Goal: Task Accomplishment & Management: Use online tool/utility

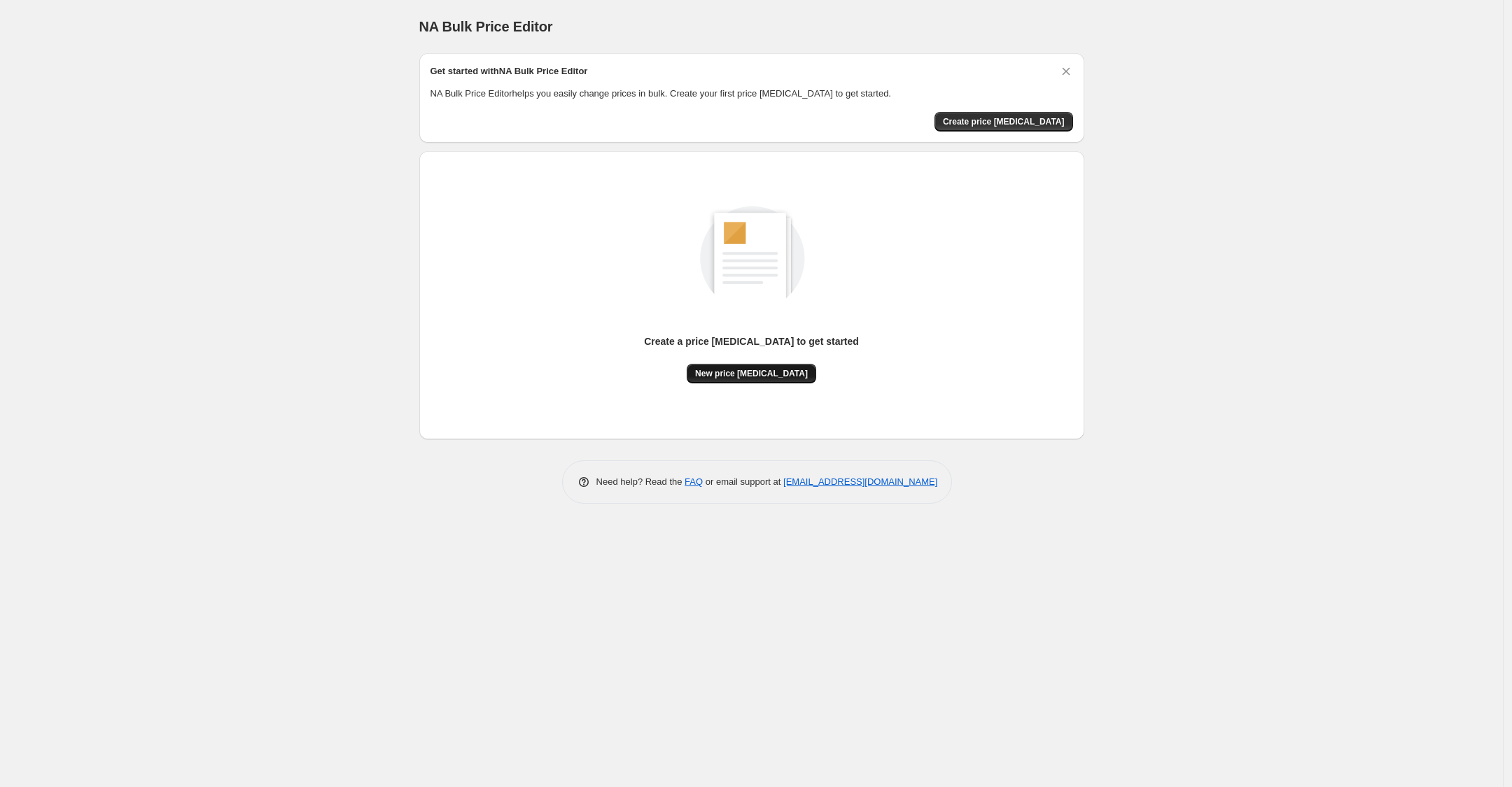
click at [773, 364] on button "New price [MEDICAL_DATA]" at bounding box center [752, 374] width 129 height 19
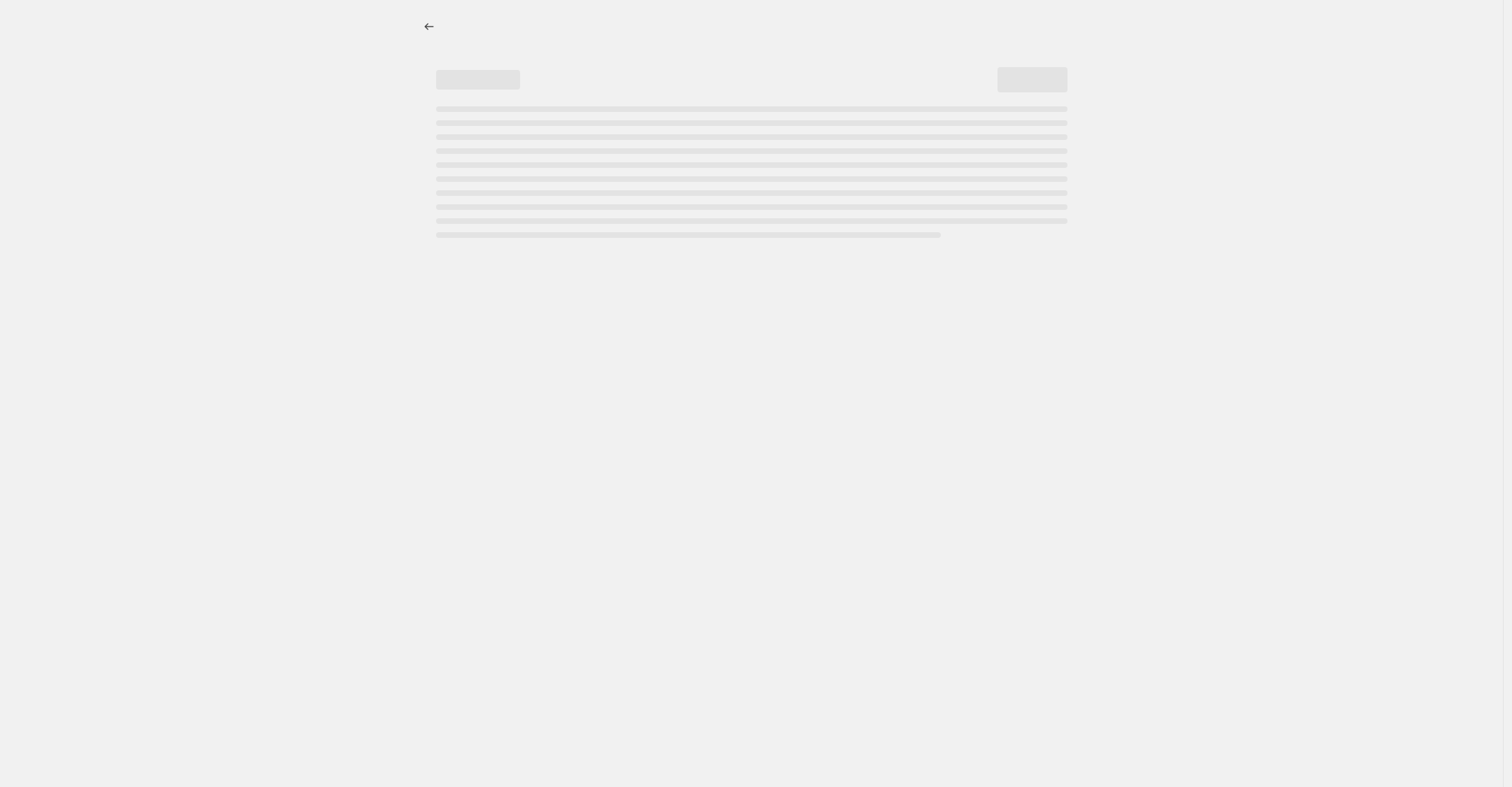
select select "percentage"
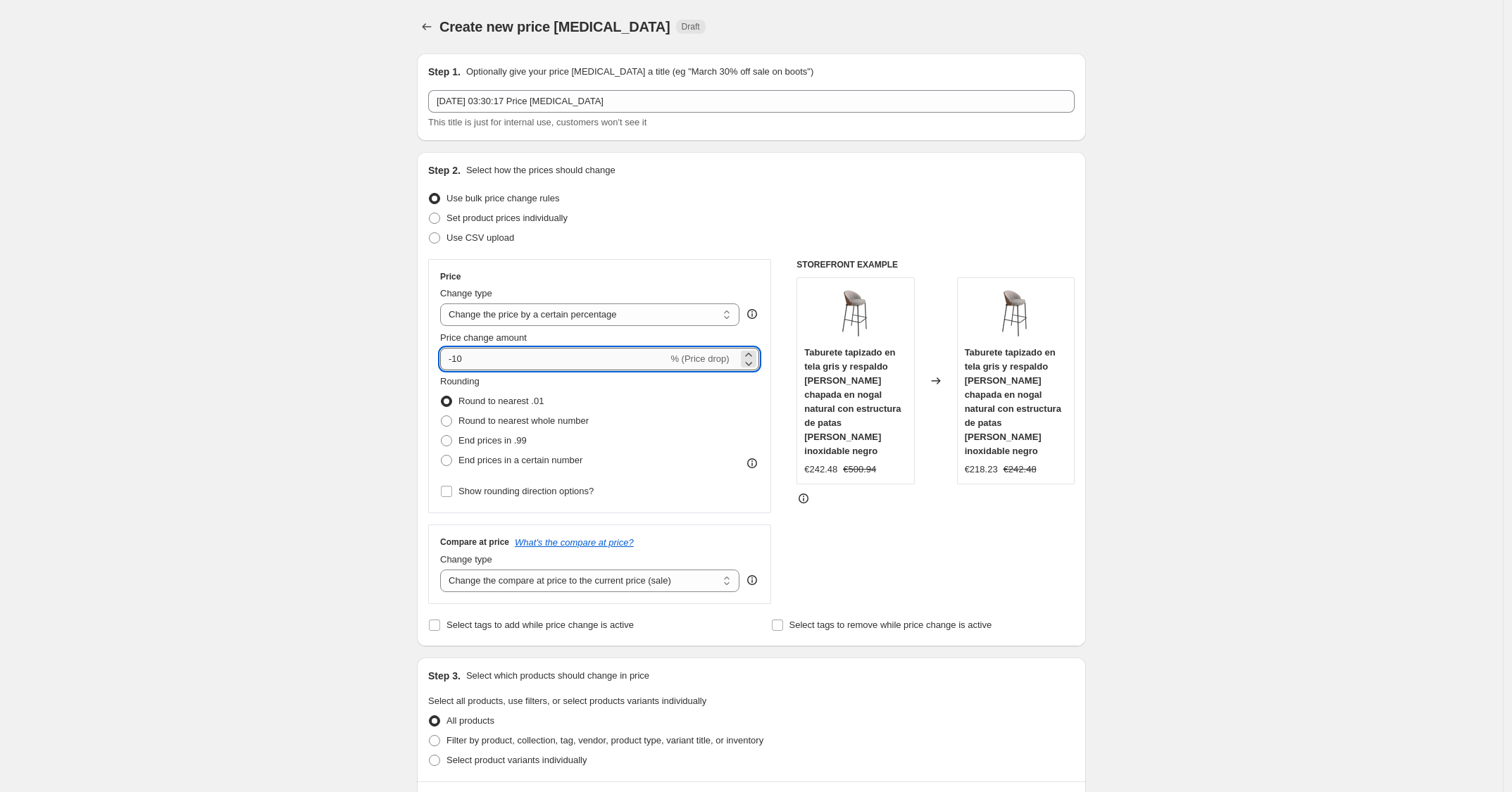
drag, startPoint x: 483, startPoint y: 367, endPoint x: 456, endPoint y: 363, distance: 27.3
click at [456, 363] on input "-10" at bounding box center [554, 360] width 228 height 23
type input "-30"
click at [703, 231] on div "Use CSV upload" at bounding box center [751, 238] width 646 height 19
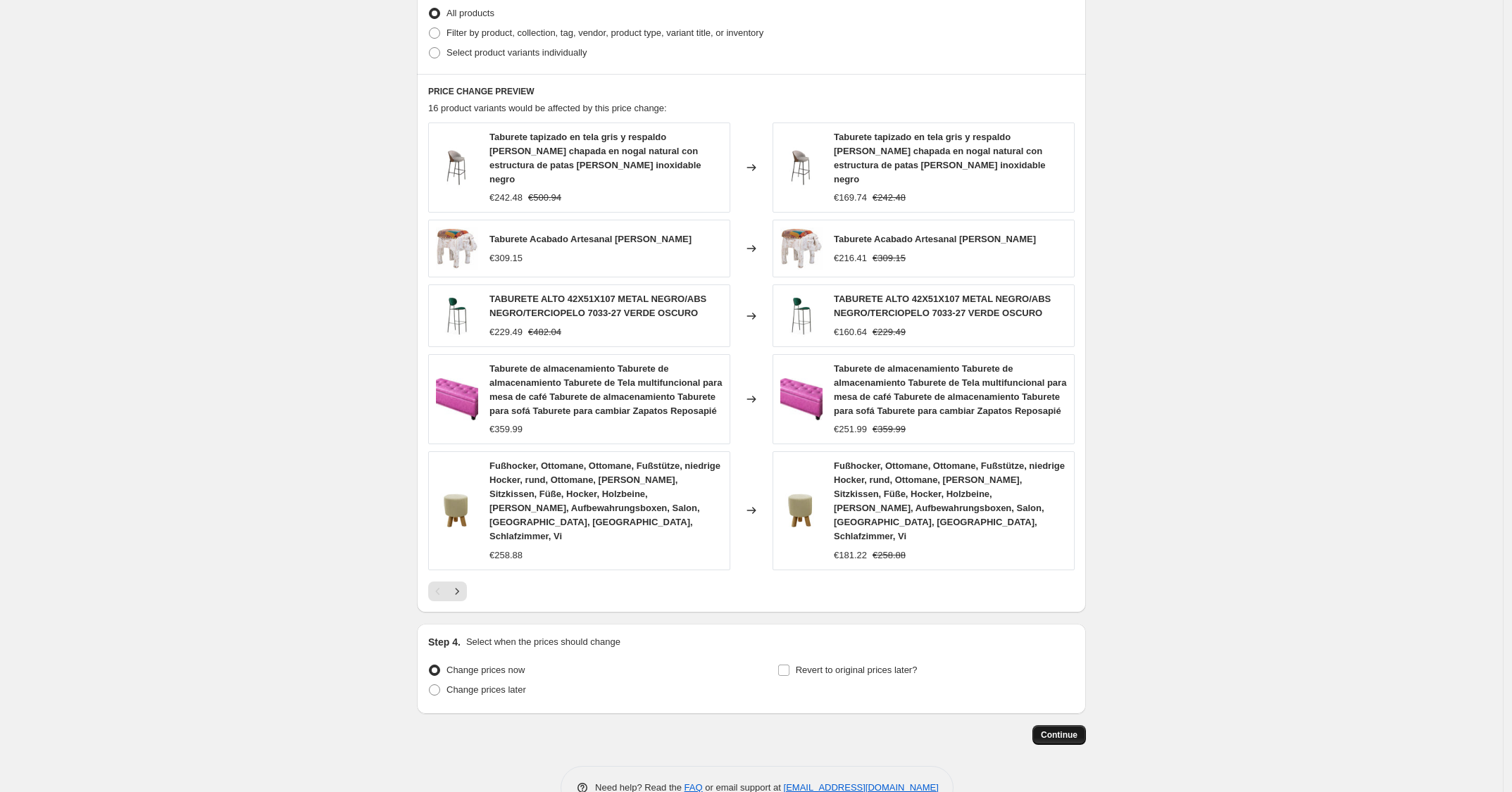
click at [1062, 730] on span "Continue" at bounding box center [1059, 735] width 37 height 11
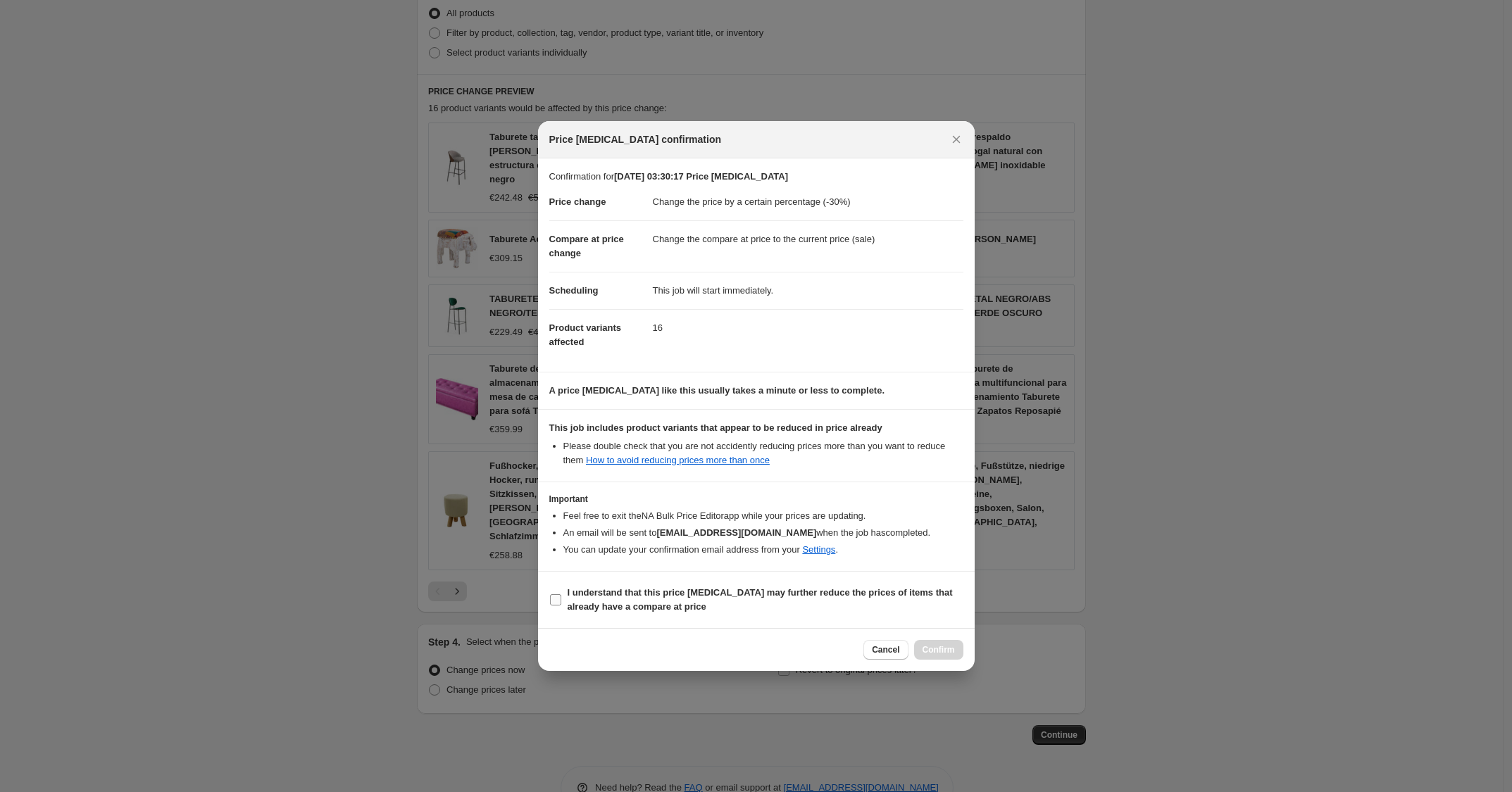
click at [820, 614] on span "I understand that this price [MEDICAL_DATA] may further reduce the prices of it…" at bounding box center [766, 600] width 396 height 28
click at [561, 606] on input "I understand that this price [MEDICAL_DATA] may further reduce the prices of it…" at bounding box center [556, 599] width 11 height 11
checkbox input "true"
click at [926, 658] on button "Confirm" at bounding box center [939, 650] width 49 height 19
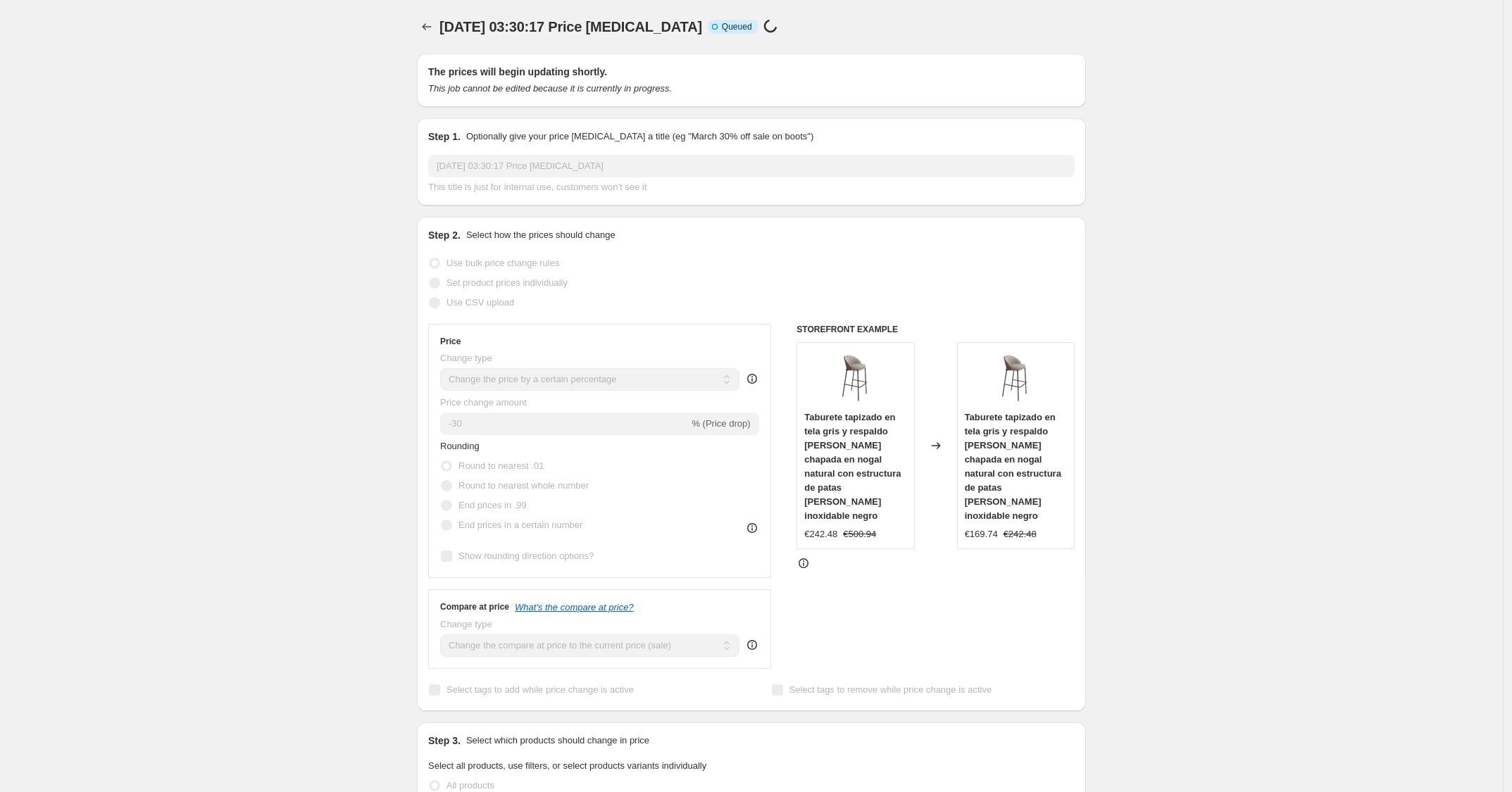
scroll to position [708, 0]
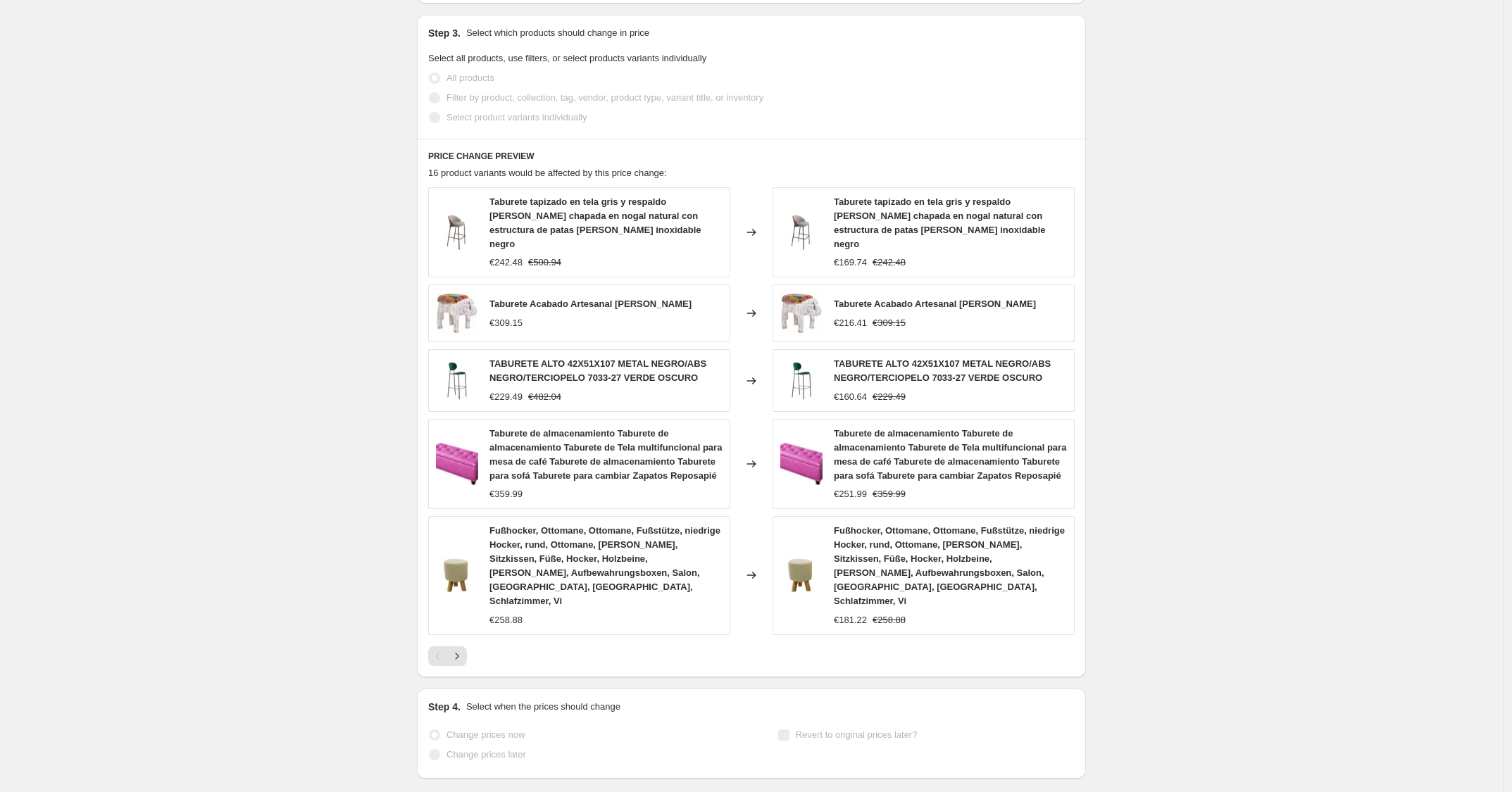
click at [753, 728] on div "Change prices now Change prices later Revert to original prices later?" at bounding box center [751, 746] width 646 height 42
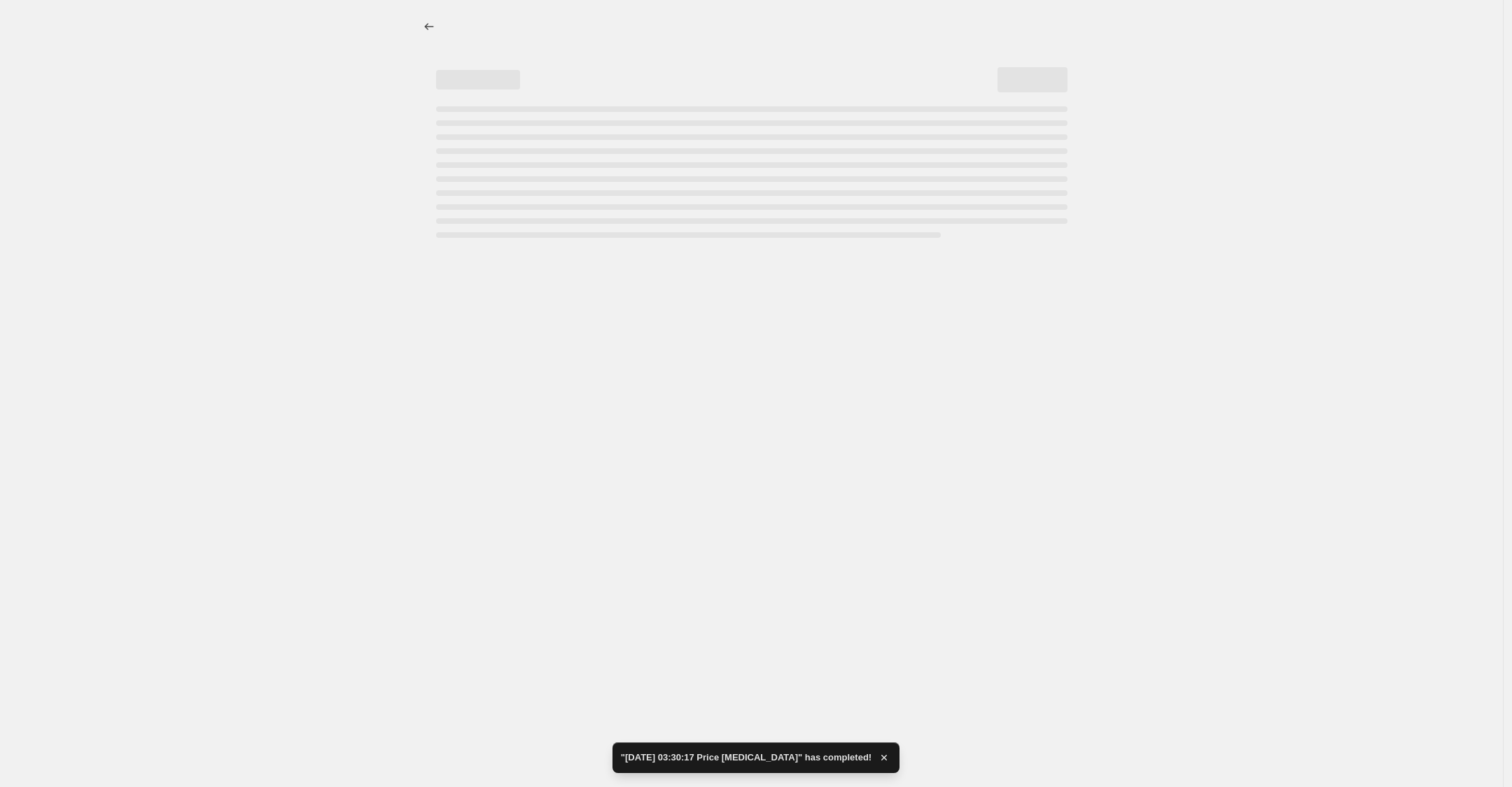
select select "percentage"
